Goal: Transaction & Acquisition: Purchase product/service

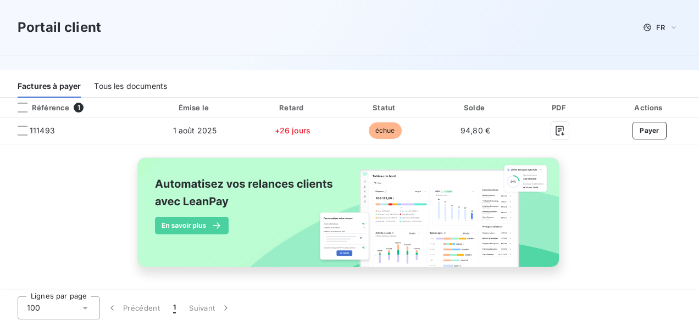
scroll to position [165, 0]
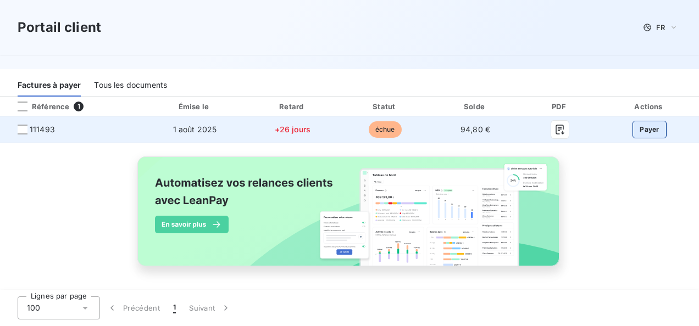
click at [644, 127] on button "Payer" at bounding box center [649, 130] width 34 height 18
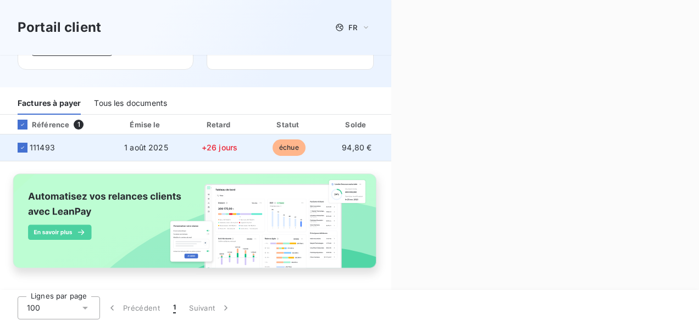
scroll to position [148, 0]
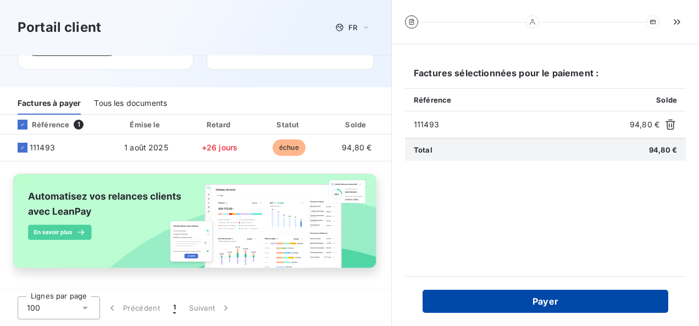
click at [549, 305] on button "Payer" at bounding box center [544, 301] width 245 height 23
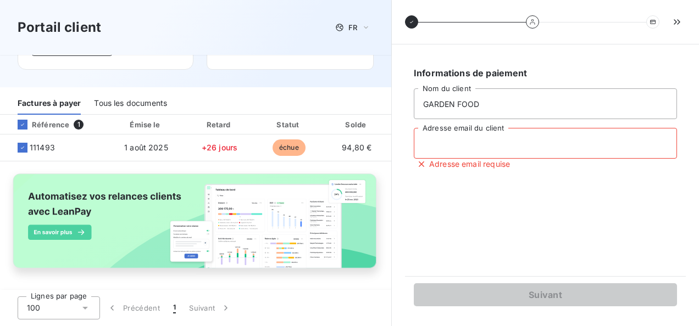
click at [435, 149] on input "Adresse email du client" at bounding box center [544, 143] width 263 height 31
type input "[EMAIL_ADDRESS][DOMAIN_NAME]"
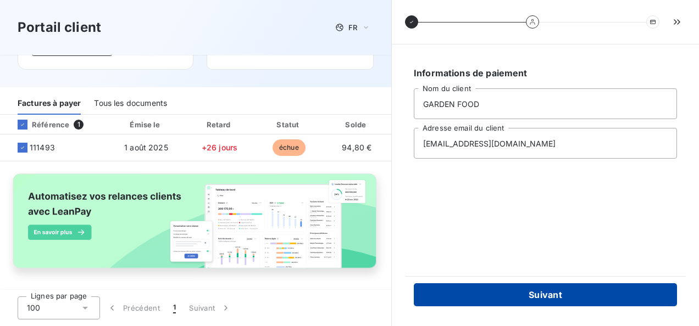
click at [554, 294] on button "Suivant" at bounding box center [544, 294] width 263 height 23
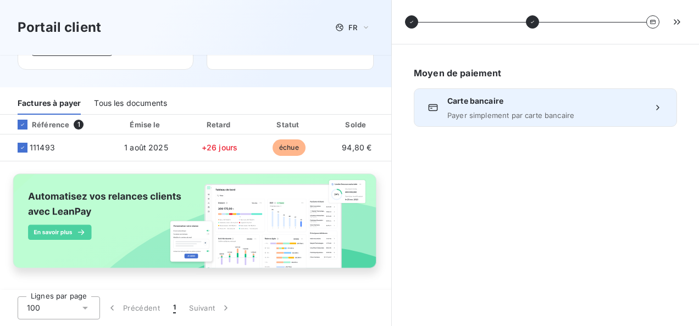
click at [655, 109] on icon at bounding box center [657, 107] width 11 height 11
